Goal: Information Seeking & Learning: Learn about a topic

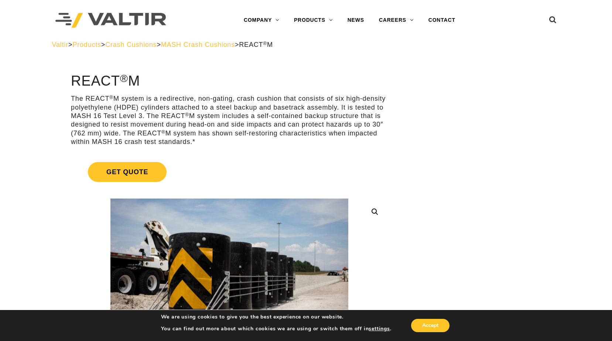
click at [155, 45] on span "Crash Cushions" at bounding box center [130, 44] width 51 height 7
click at [215, 45] on span "MASH Crash Cushions" at bounding box center [198, 44] width 74 height 7
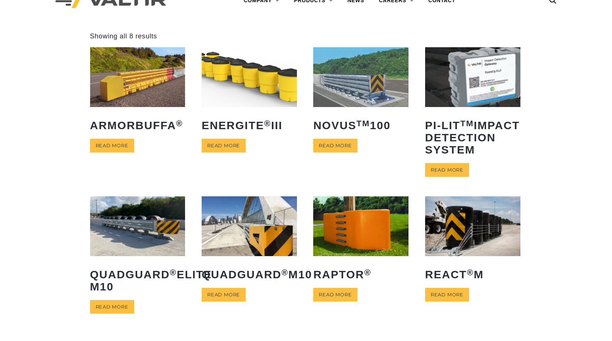
scroll to position [74, 0]
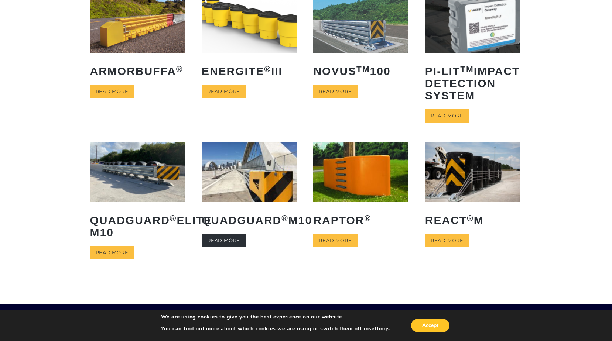
click at [228, 247] on link "Read more" at bounding box center [224, 241] width 44 height 14
click at [125, 202] on img at bounding box center [137, 171] width 95 height 59
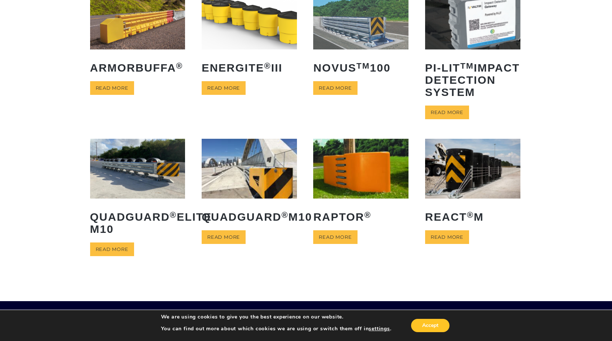
scroll to position [37, 0]
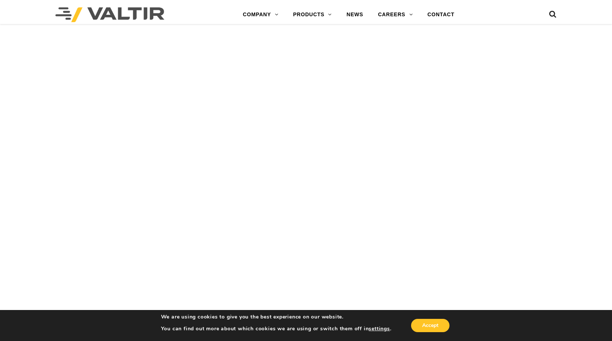
scroll to position [1477, 0]
